Goal: Find specific page/section: Find specific page/section

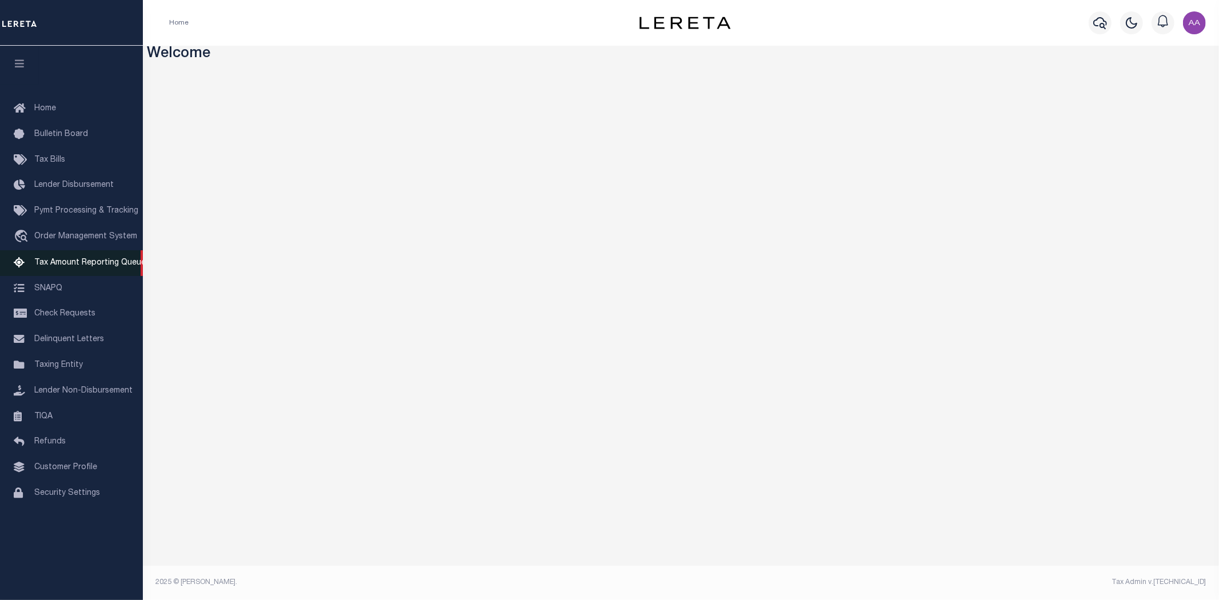
click at [78, 255] on link "Tax Amount Reporting Queue" at bounding box center [71, 263] width 143 height 26
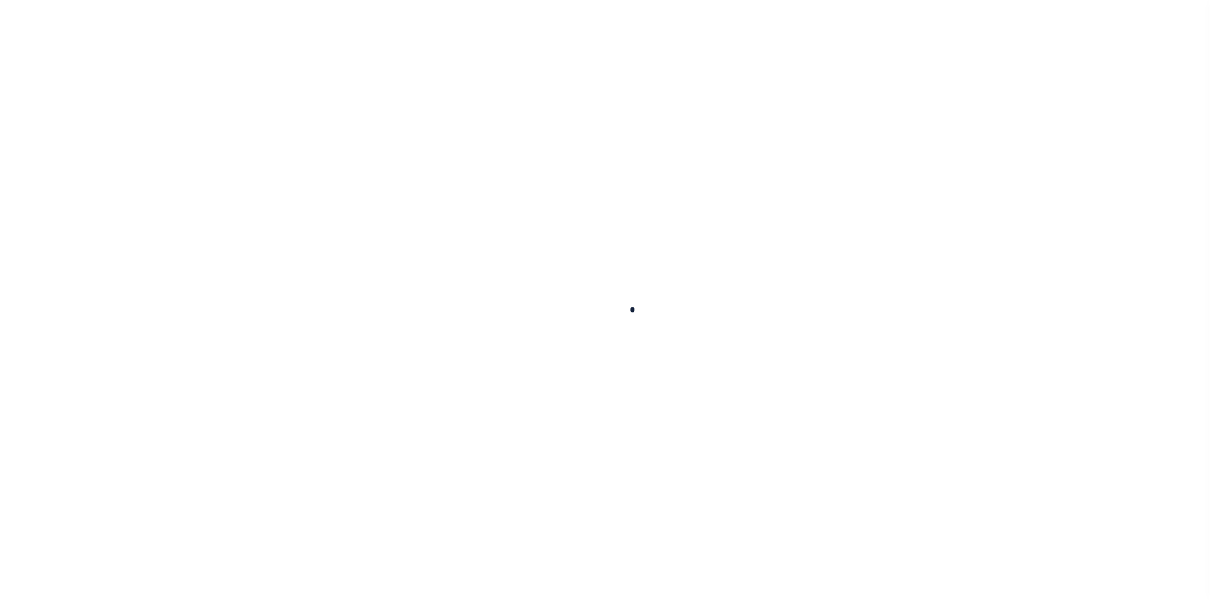
select select "100"
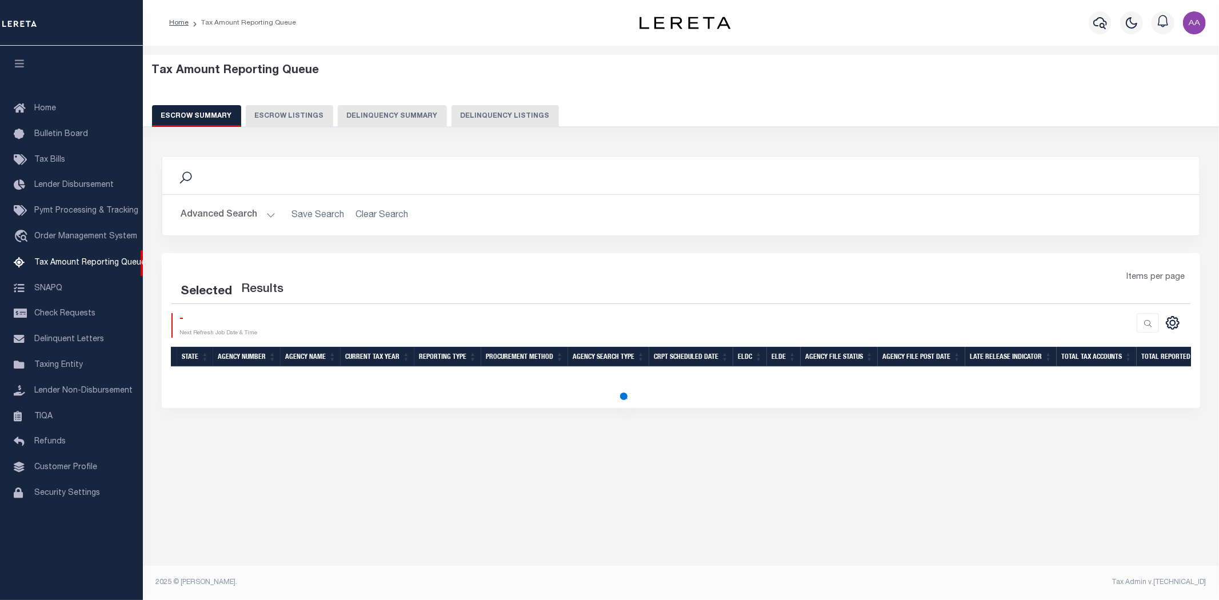
select select "100"
